Goal: Information Seeking & Learning: Compare options

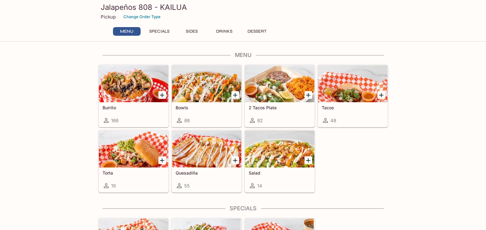
click at [225, 151] on div at bounding box center [206, 148] width 69 height 37
click at [119, 93] on div at bounding box center [133, 83] width 69 height 37
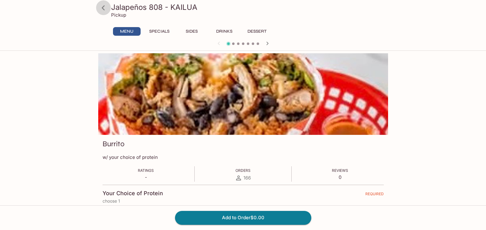
click at [104, 9] on icon at bounding box center [103, 7] width 3 height 5
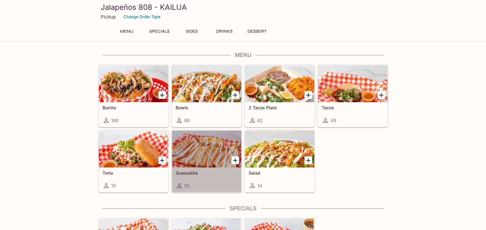
click at [217, 159] on div at bounding box center [206, 148] width 69 height 37
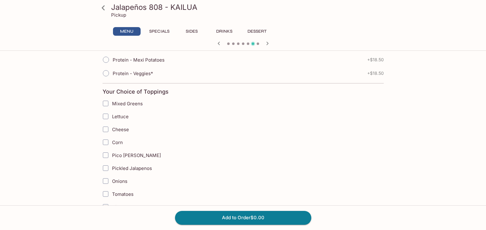
scroll to position [376, 0]
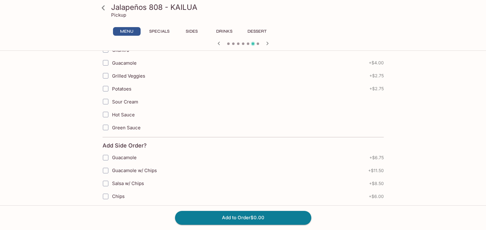
click at [100, 6] on icon at bounding box center [103, 7] width 11 height 11
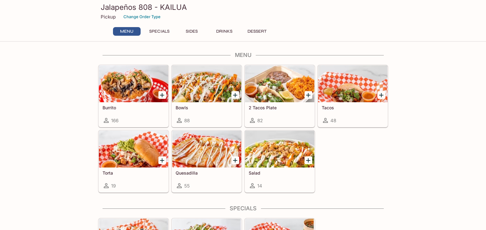
click at [190, 167] on div at bounding box center [206, 148] width 69 height 37
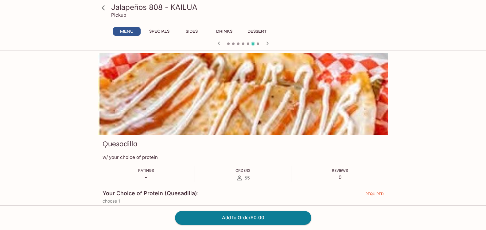
scroll to position [376, 0]
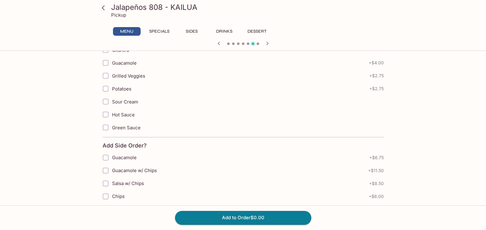
click at [102, 10] on icon at bounding box center [103, 7] width 11 height 11
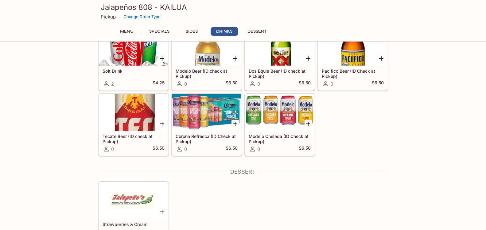
scroll to position [467, 0]
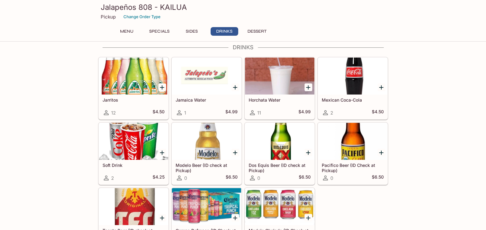
click at [139, 91] on div at bounding box center [133, 75] width 69 height 37
